Goal: Find specific page/section: Find specific page/section

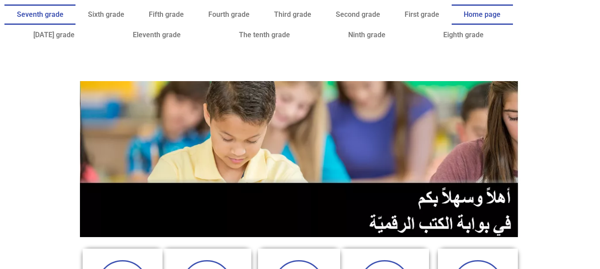
click at [63, 18] on font "Seventh grade" at bounding box center [40, 14] width 47 height 8
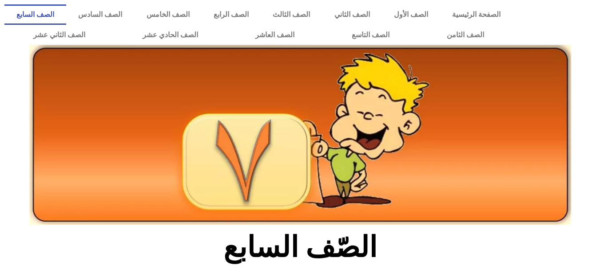
scroll to position [236, 0]
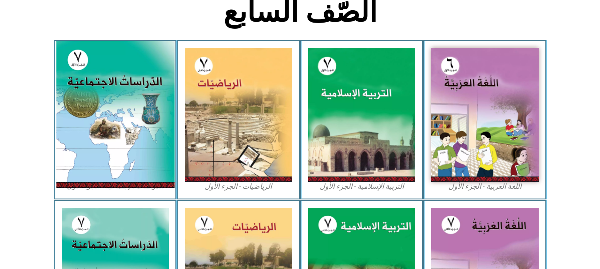
click at [139, 107] on img at bounding box center [115, 114] width 118 height 147
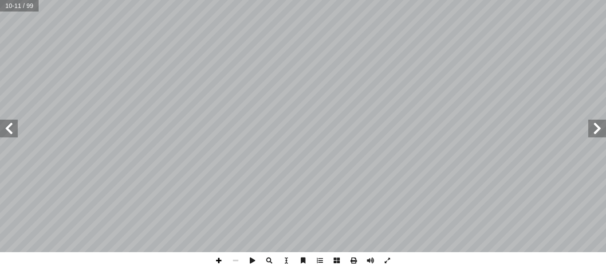
click at [219, 259] on span at bounding box center [218, 261] width 17 height 17
click at [215, 260] on span at bounding box center [218, 261] width 17 height 17
click at [234, 259] on span at bounding box center [235, 261] width 17 height 17
click at [237, 261] on span at bounding box center [235, 261] width 17 height 17
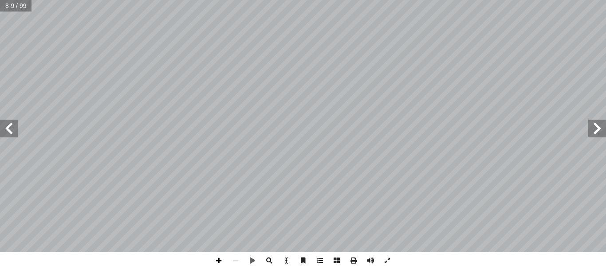
click at [215, 259] on span at bounding box center [218, 261] width 17 height 17
click at [591, 129] on span at bounding box center [598, 129] width 18 height 18
click at [219, 262] on span at bounding box center [218, 261] width 17 height 17
